Goal: Transaction & Acquisition: Book appointment/travel/reservation

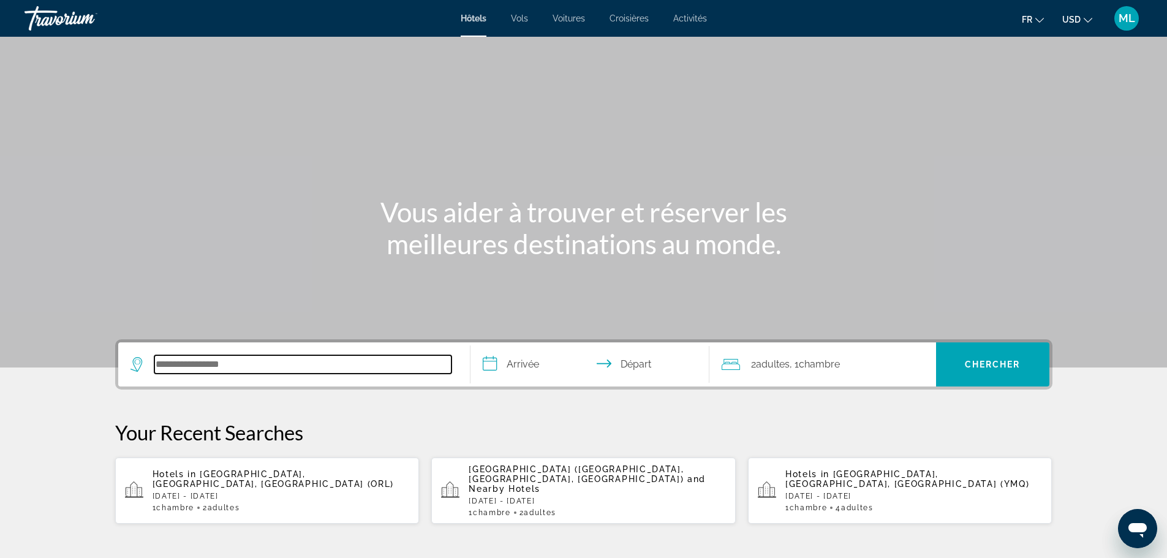
click at [218, 358] on input "Search hotel destination" at bounding box center [302, 364] width 297 height 18
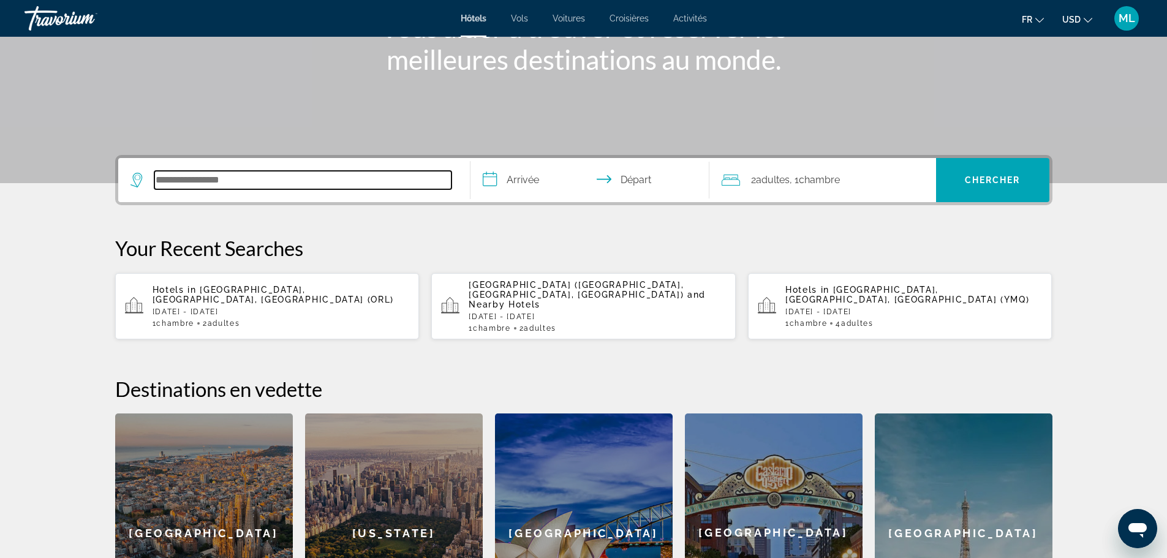
scroll to position [300, 0]
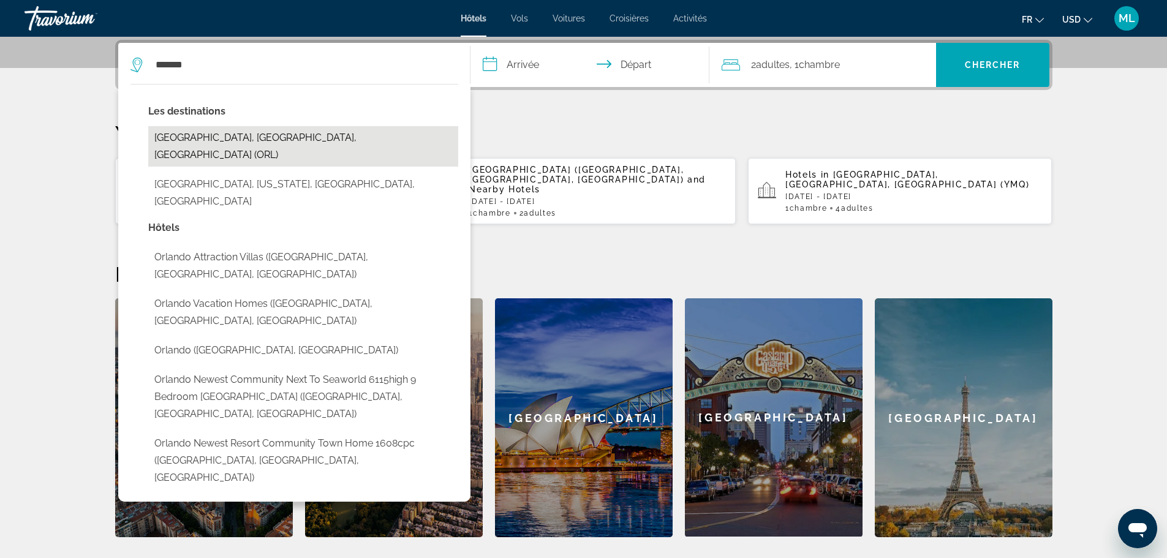
click at [278, 137] on button "[GEOGRAPHIC_DATA], [GEOGRAPHIC_DATA], [GEOGRAPHIC_DATA] (ORL)" at bounding box center [303, 146] width 310 height 40
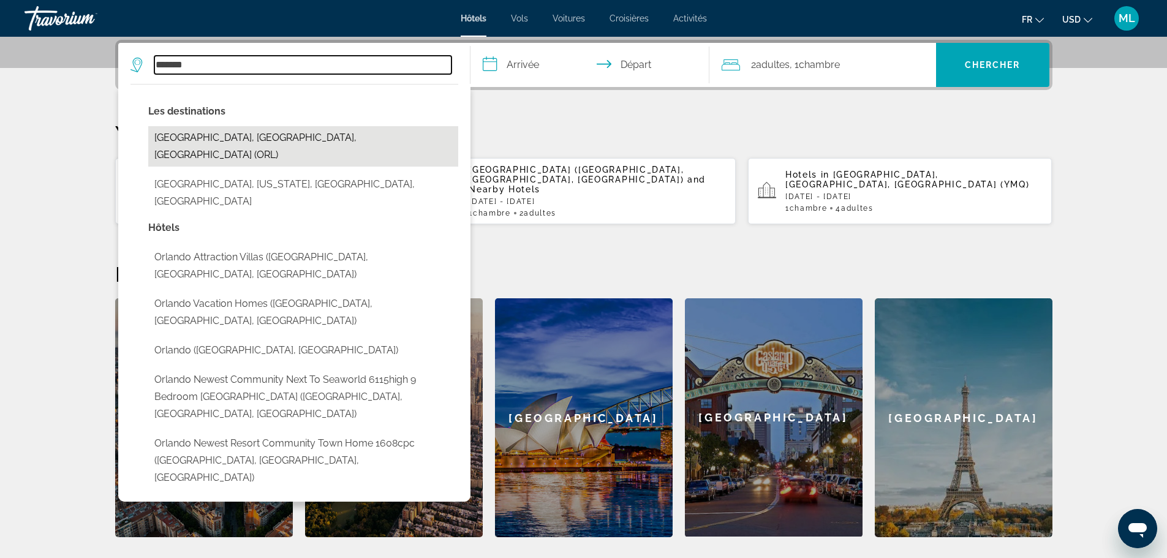
type input "**********"
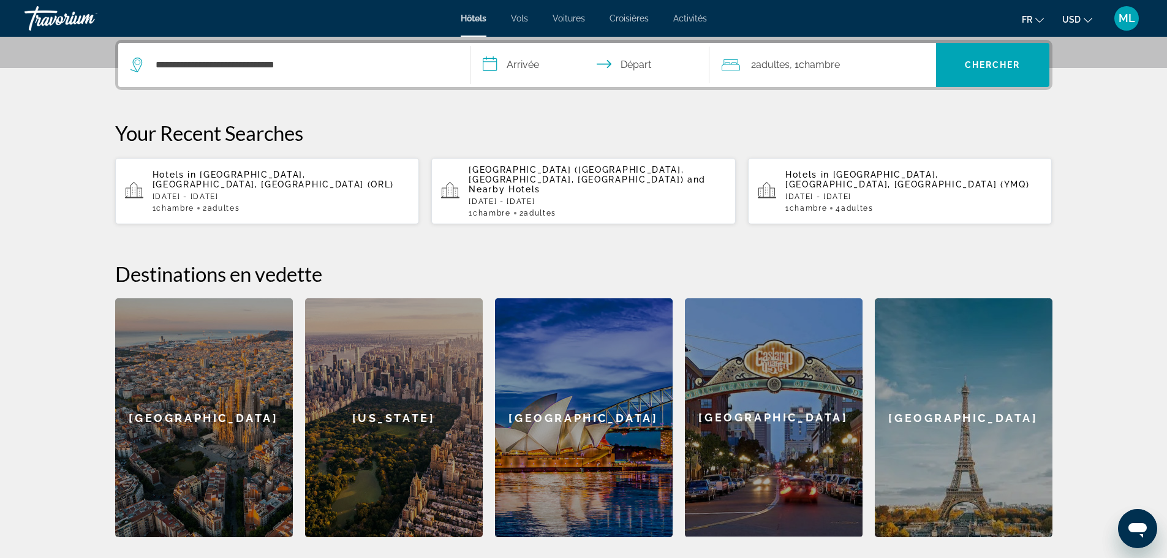
click at [515, 58] on input "**********" at bounding box center [593, 67] width 244 height 48
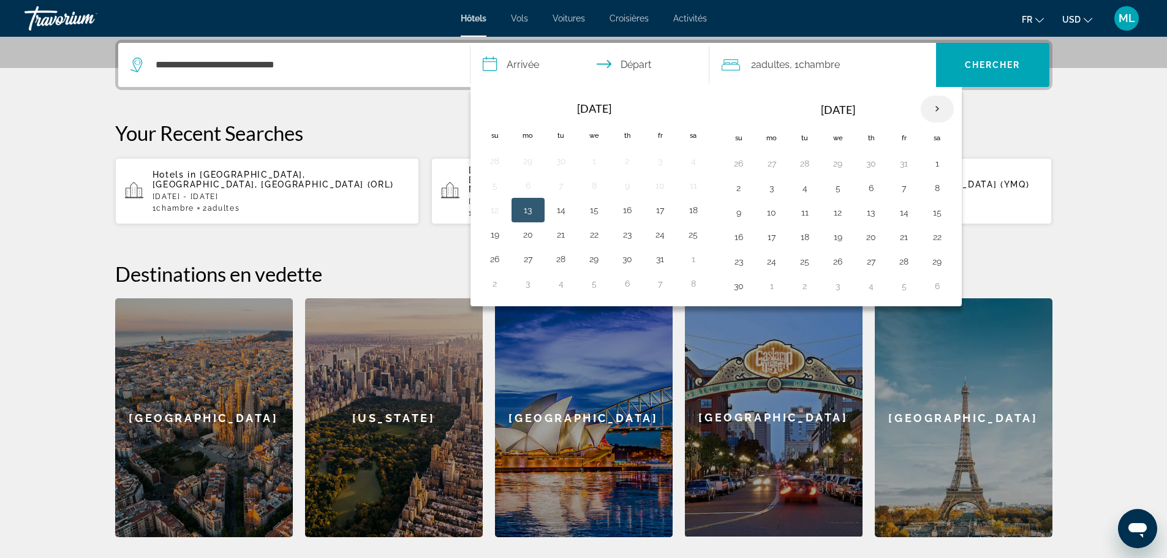
click at [938, 113] on th "Next month" at bounding box center [937, 109] width 33 height 27
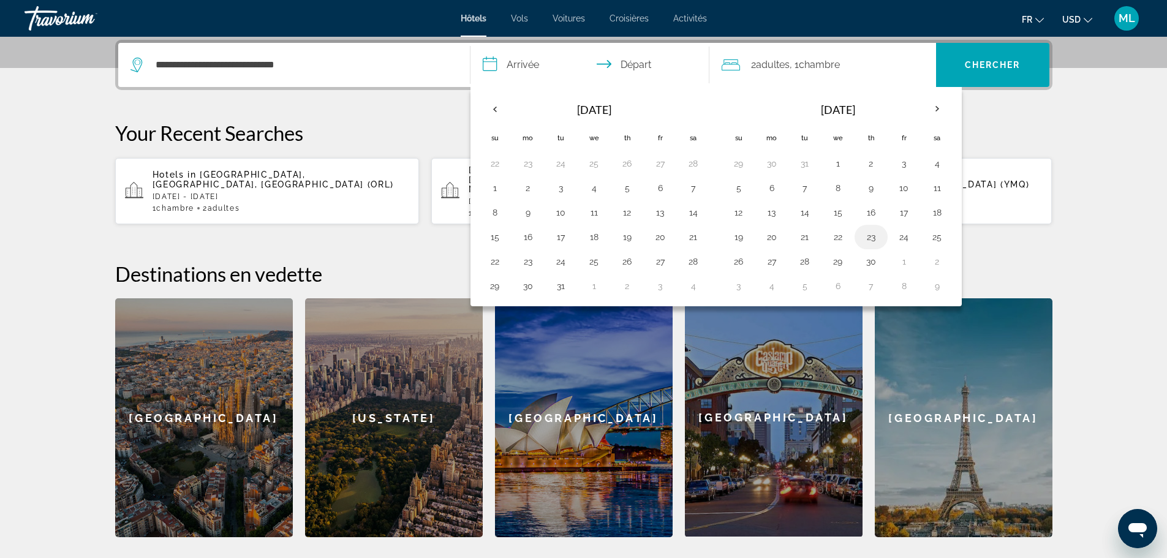
click at [871, 239] on button "23" at bounding box center [871, 237] width 20 height 17
click at [871, 256] on button "30" at bounding box center [871, 261] width 20 height 17
type input "**********"
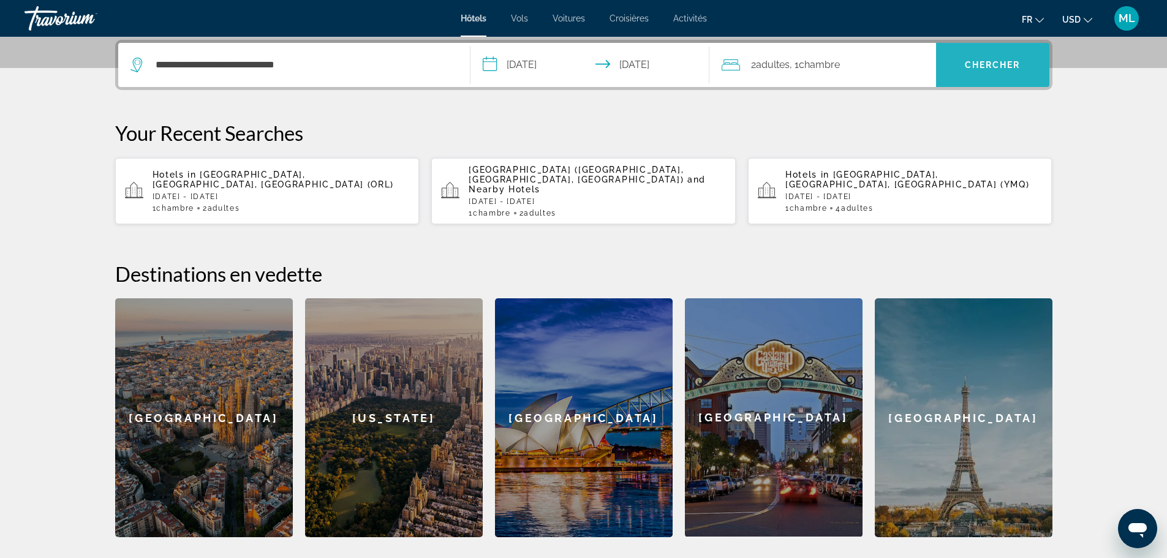
click at [1016, 75] on span "Search" at bounding box center [992, 64] width 113 height 29
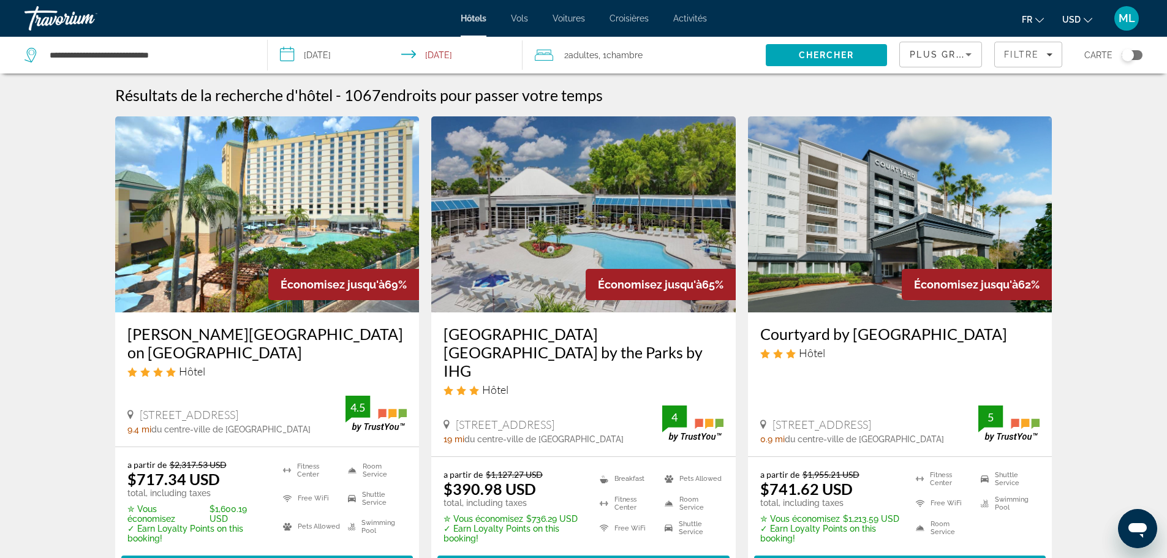
click at [1082, 25] on button "USD USD ($) MXN (Mex$) CAD (Can$) GBP (£) EUR (€) AUD (A$) NZD (NZ$) CNY (CN¥)" at bounding box center [1077, 19] width 30 height 18
click at [1057, 78] on button "CAD (Can$)" at bounding box center [1053, 81] width 61 height 16
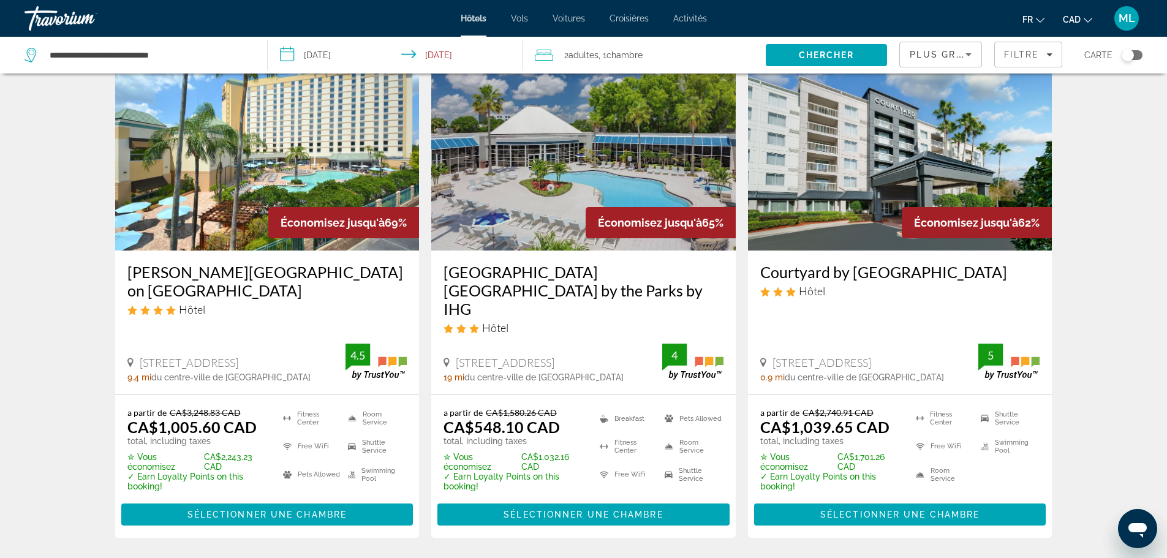
scroll to position [61, 0]
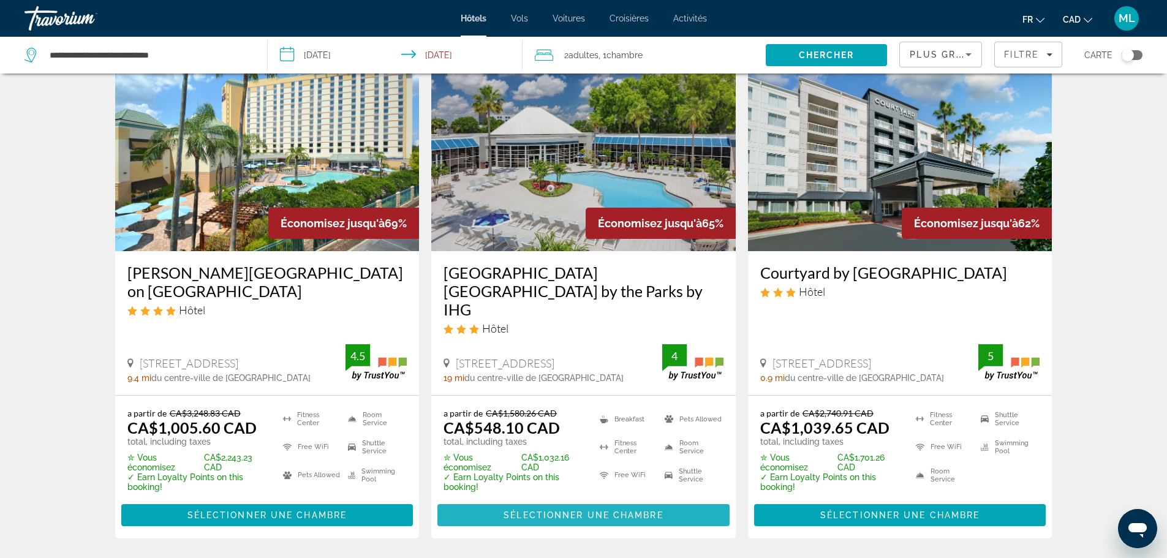
click at [626, 510] on span "Sélectionner une chambre" at bounding box center [583, 515] width 159 height 10
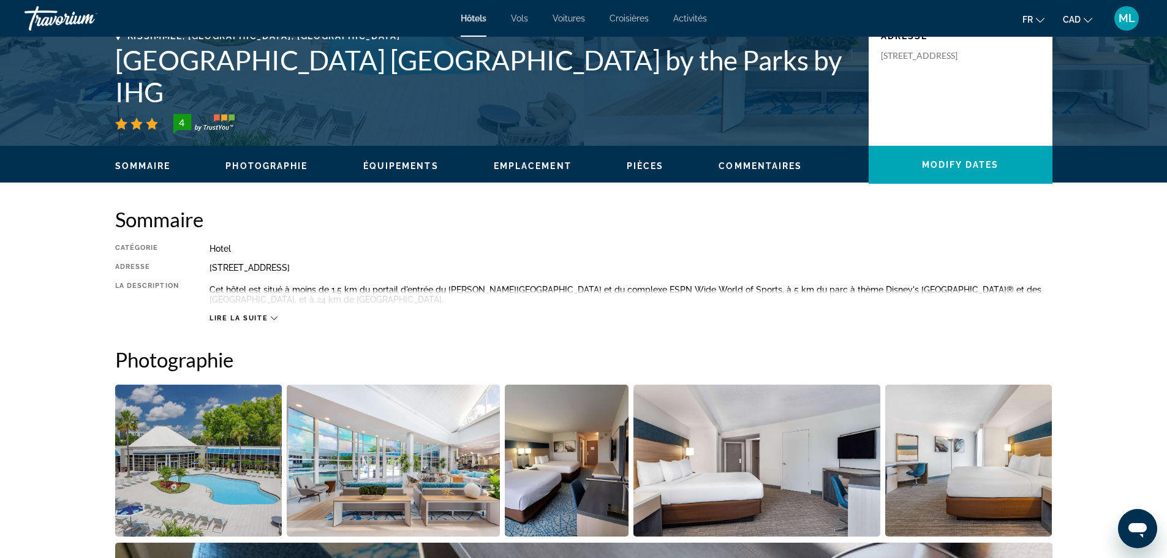
scroll to position [257, 0]
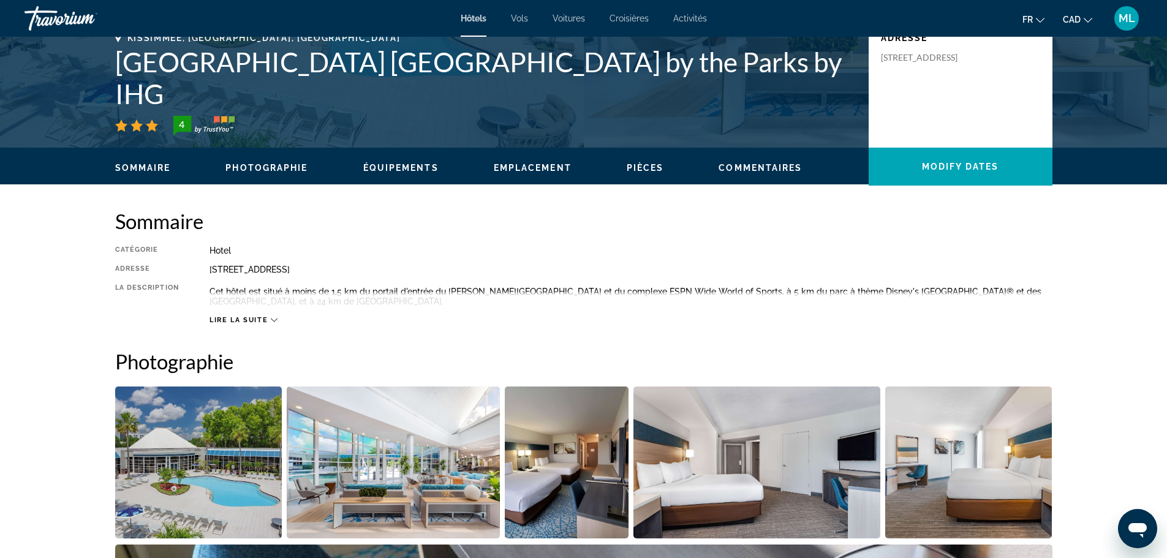
drag, startPoint x: 209, startPoint y: 270, endPoint x: 422, endPoint y: 271, distance: 213.2
click at [422, 271] on div "[STREET_ADDRESS]" at bounding box center [631, 270] width 843 height 10
copy div "[STREET_ADDRESS]"
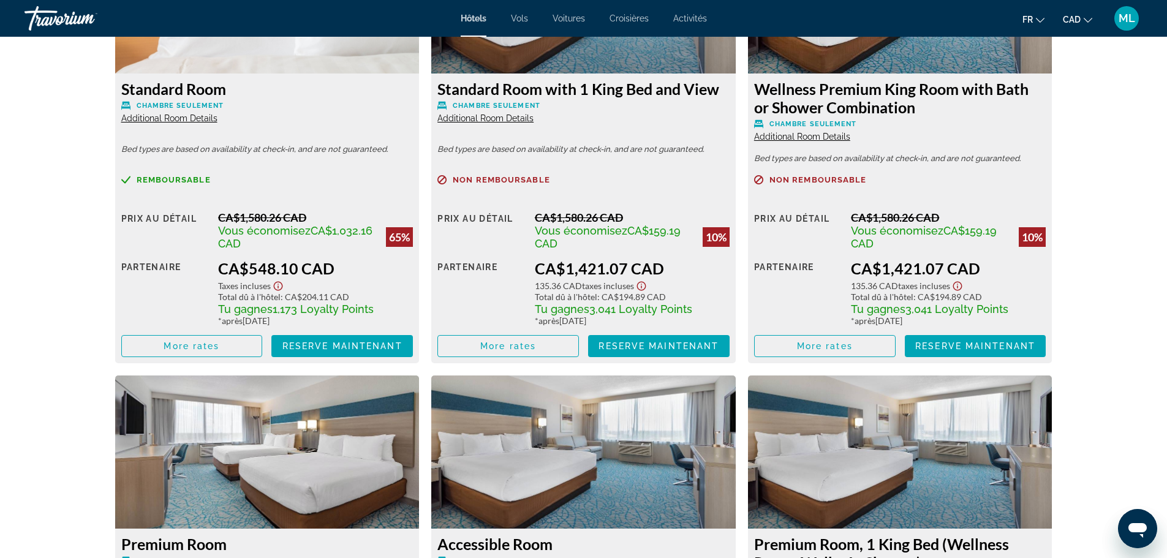
scroll to position [1749, 0]
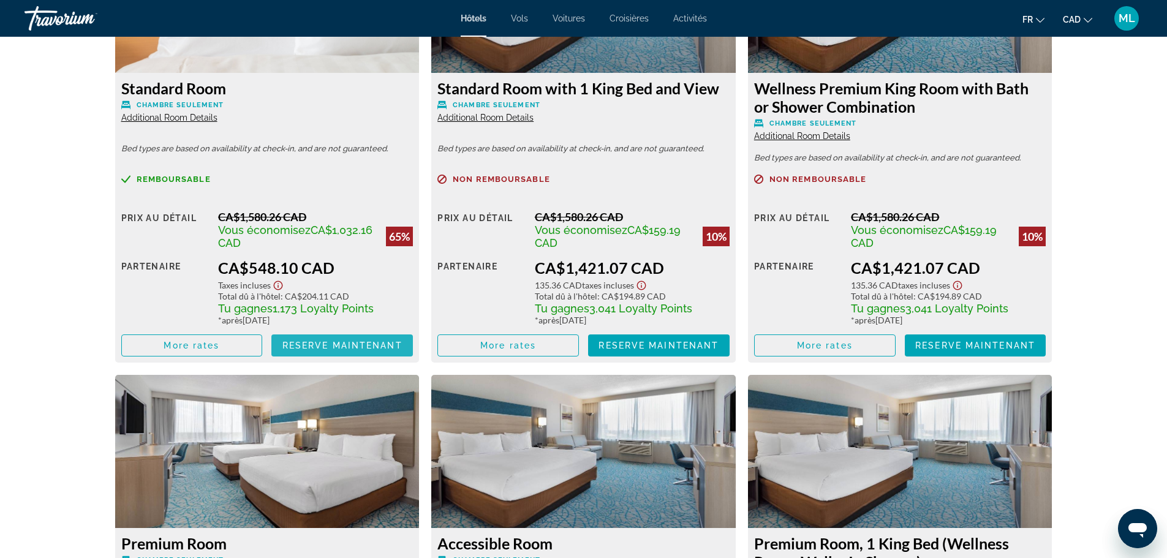
click at [337, 338] on span "Main content" at bounding box center [342, 345] width 142 height 29
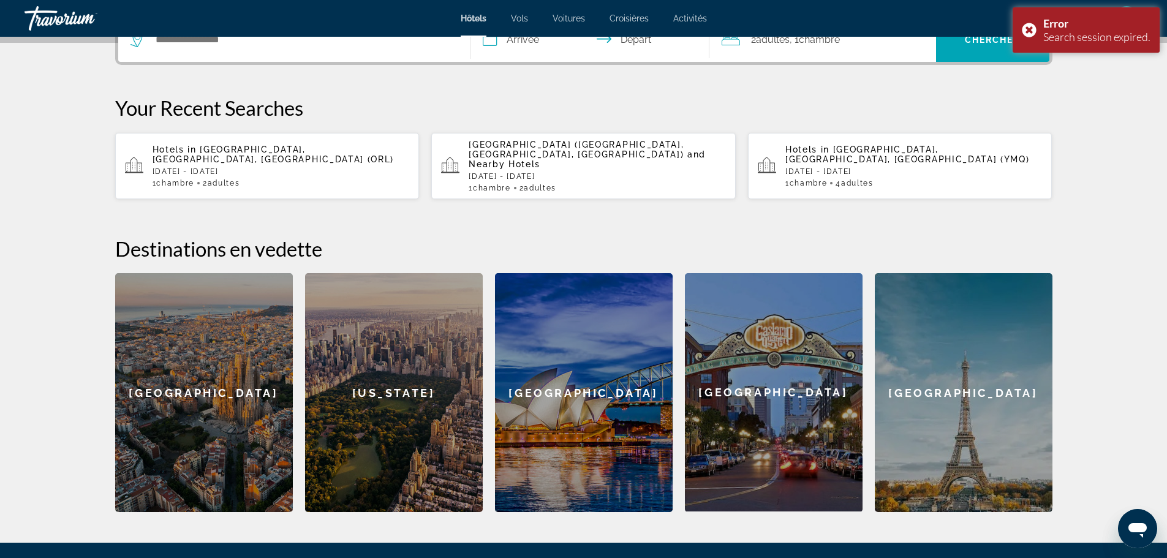
scroll to position [318, 0]
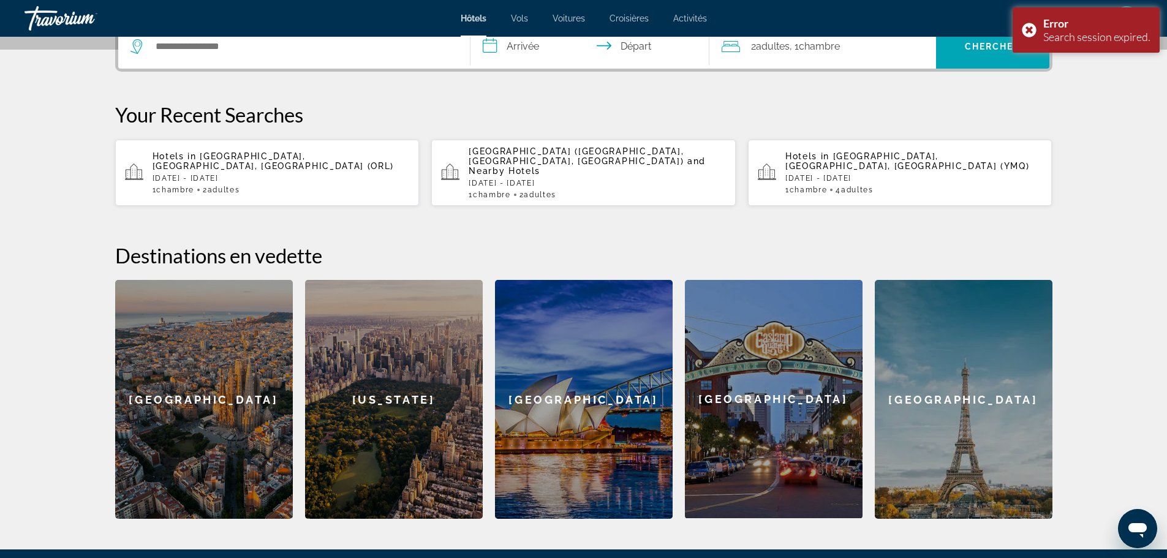
click at [327, 162] on div "Hotels in [GEOGRAPHIC_DATA], [GEOGRAPHIC_DATA], [GEOGRAPHIC_DATA] (ORL) [DATE] …" at bounding box center [281, 172] width 257 height 43
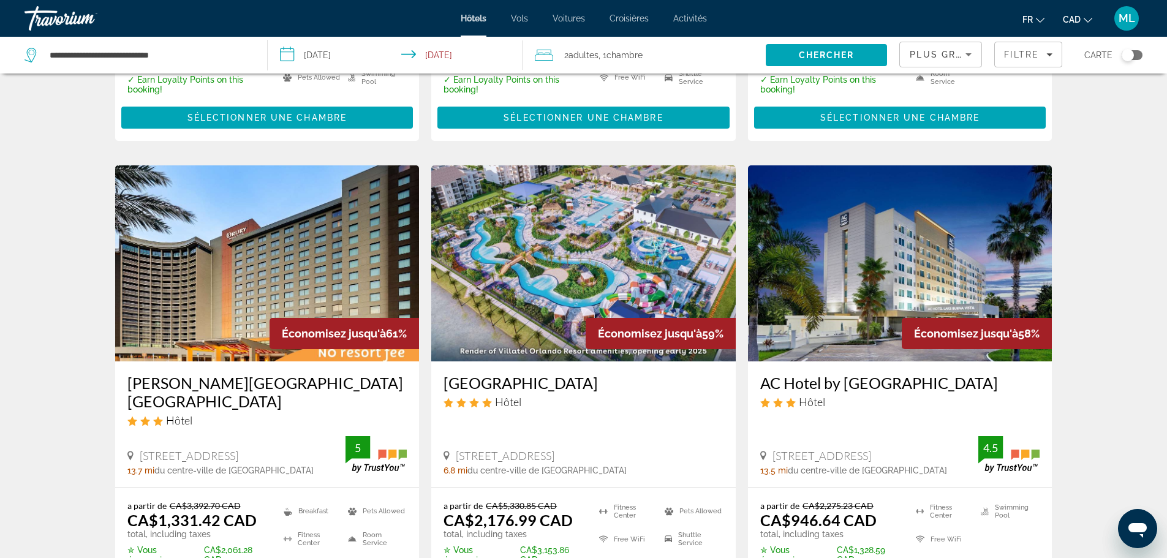
scroll to position [460, 0]
